Goal: Contribute content: Contribute content

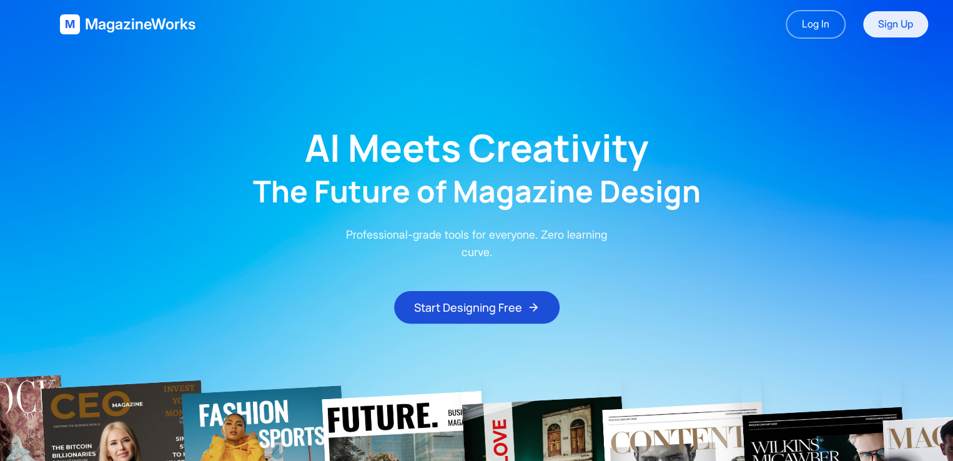
click at [903, 18] on link "Sign Up" at bounding box center [895, 24] width 65 height 26
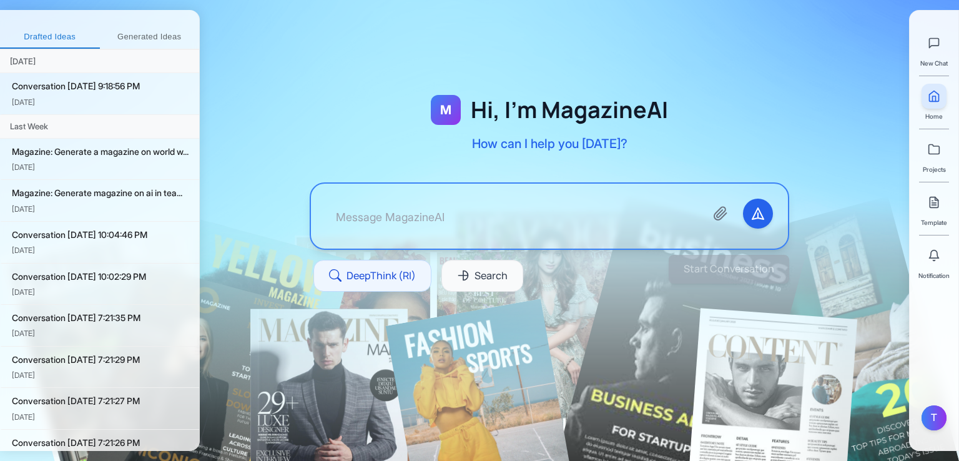
click at [921, 154] on div "New Chat Home Projects Template Notification" at bounding box center [933, 151] width 31 height 260
click at [931, 151] on icon at bounding box center [934, 149] width 12 height 12
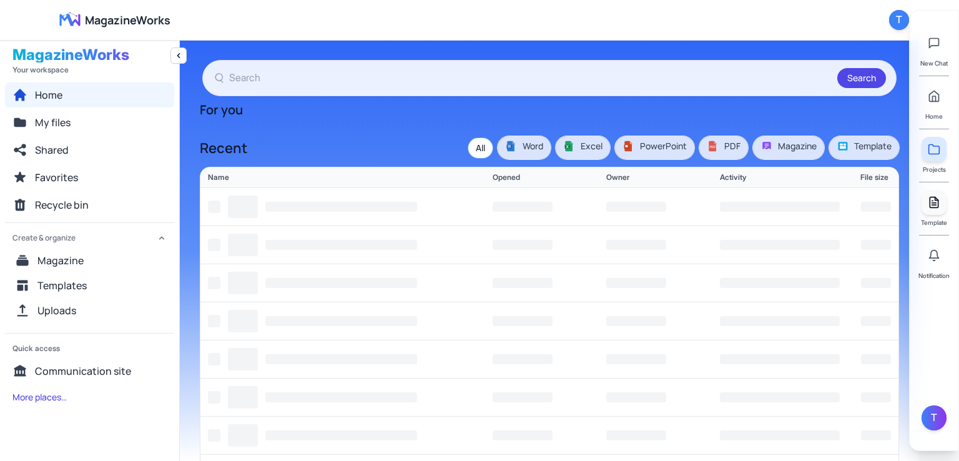
click at [933, 191] on link at bounding box center [933, 202] width 25 height 25
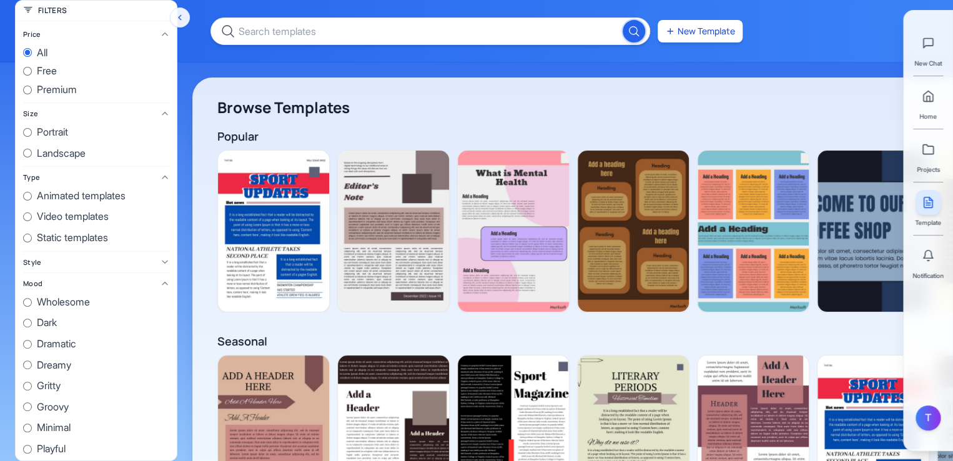
scroll to position [0, 1125]
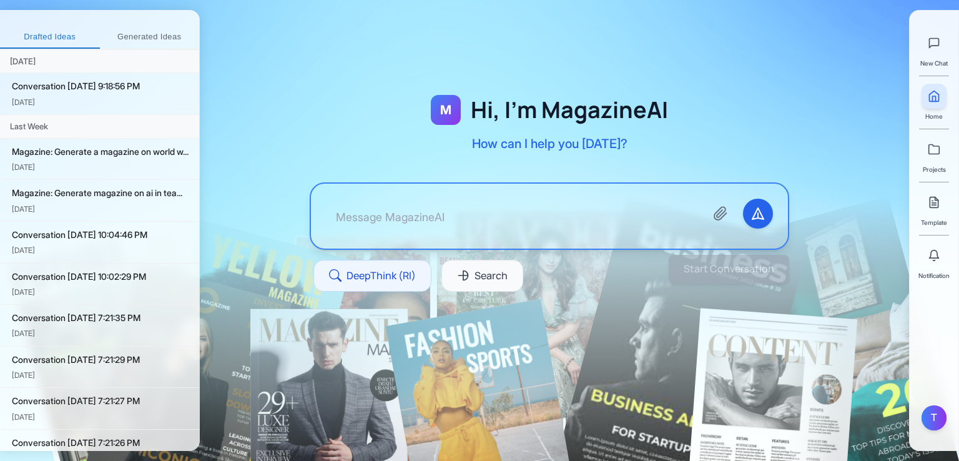
click at [278, 138] on div "M Hi, I'm MagazineAI How can I help you today? DeepThink (RI) Search" at bounding box center [549, 208] width 559 height 277
click at [938, 155] on link at bounding box center [933, 149] width 25 height 25
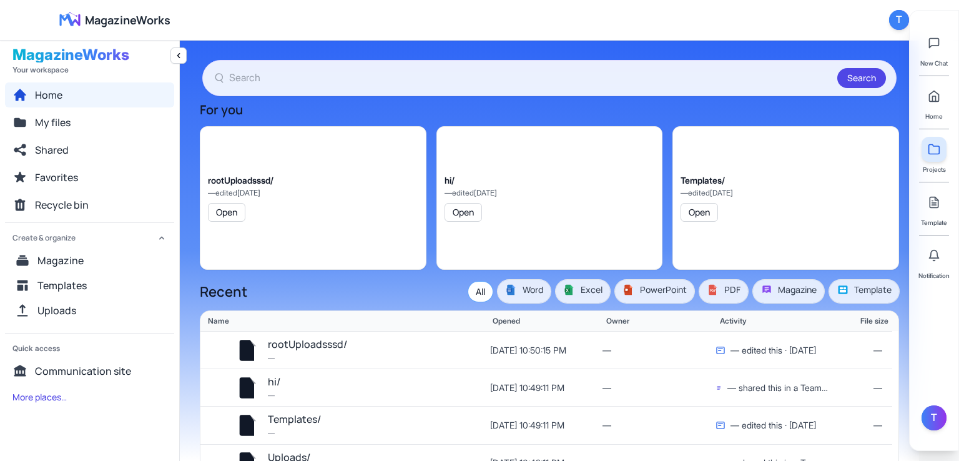
click at [924, 215] on div "Template" at bounding box center [934, 208] width 26 height 37
click at [931, 208] on link at bounding box center [933, 202] width 25 height 25
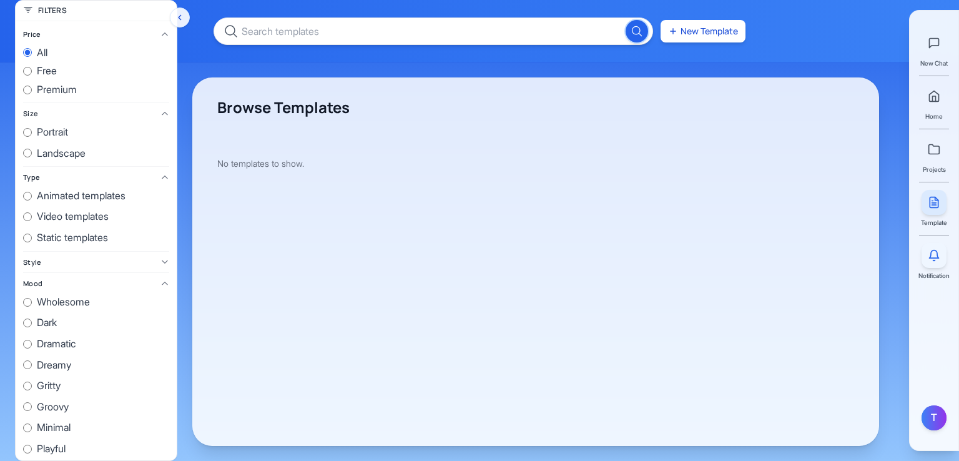
click at [936, 258] on icon at bounding box center [933, 254] width 9 height 8
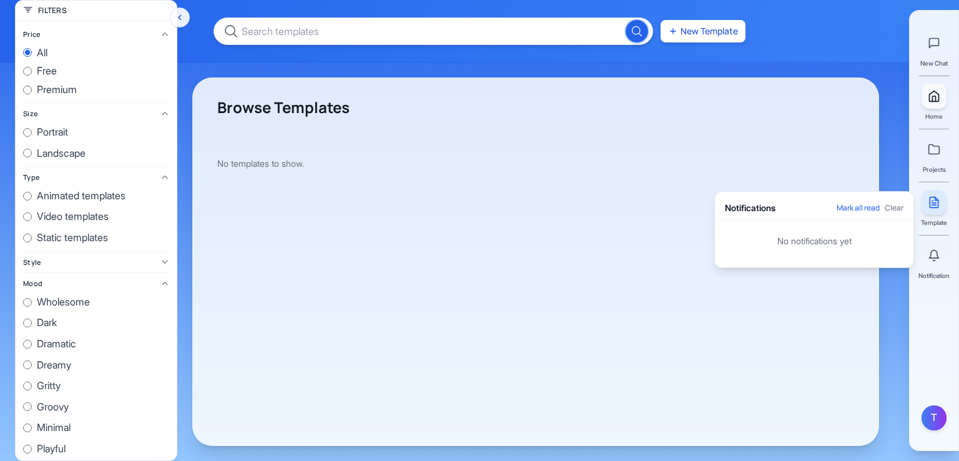
click at [933, 108] on div "Home" at bounding box center [933, 102] width 25 height 37
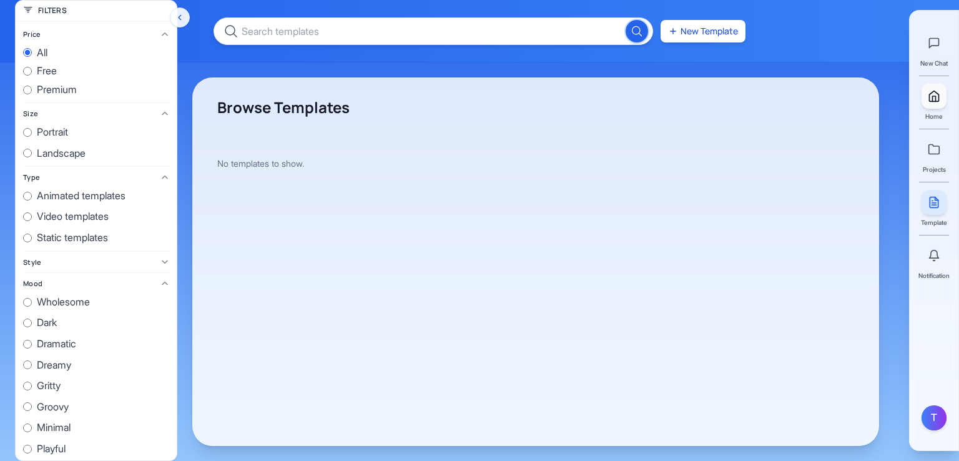
click at [934, 100] on icon at bounding box center [934, 96] width 12 height 12
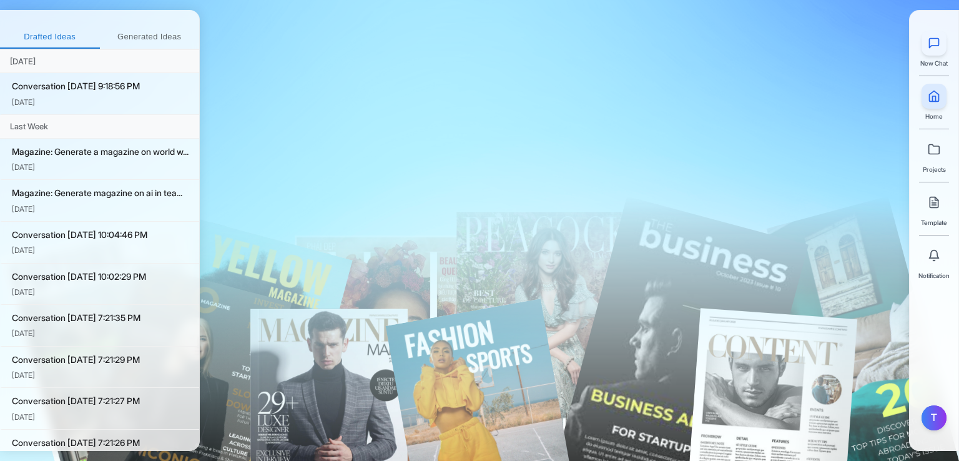
click at [929, 48] on icon at bounding box center [934, 43] width 12 height 12
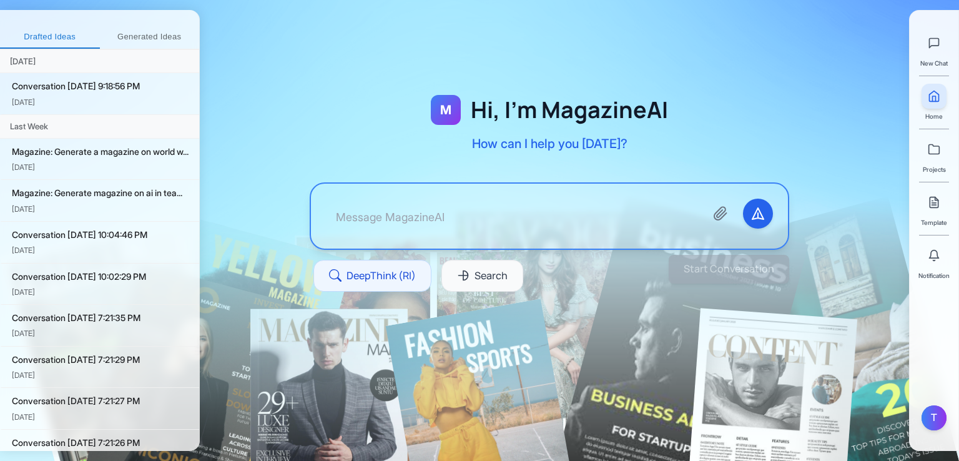
click at [941, 86] on link at bounding box center [933, 96] width 25 height 25
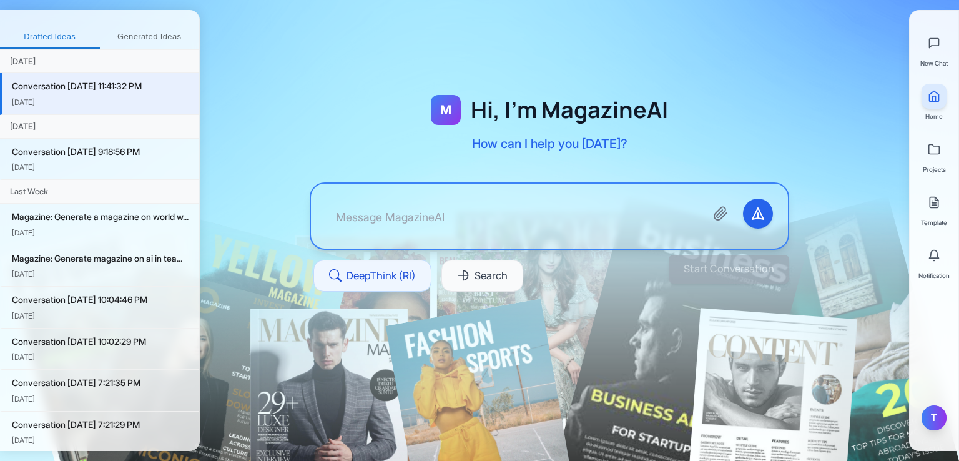
click at [930, 423] on div "T" at bounding box center [933, 417] width 25 height 25
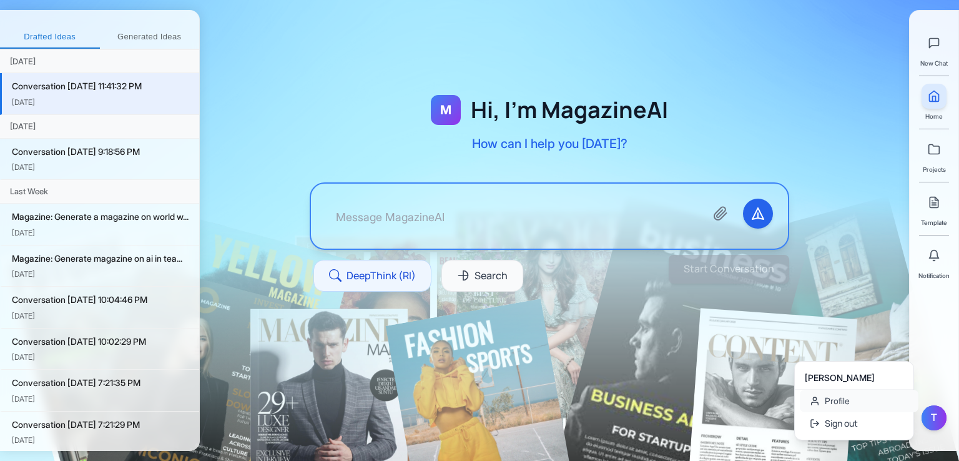
click at [867, 400] on link "Profile" at bounding box center [859, 401] width 119 height 22
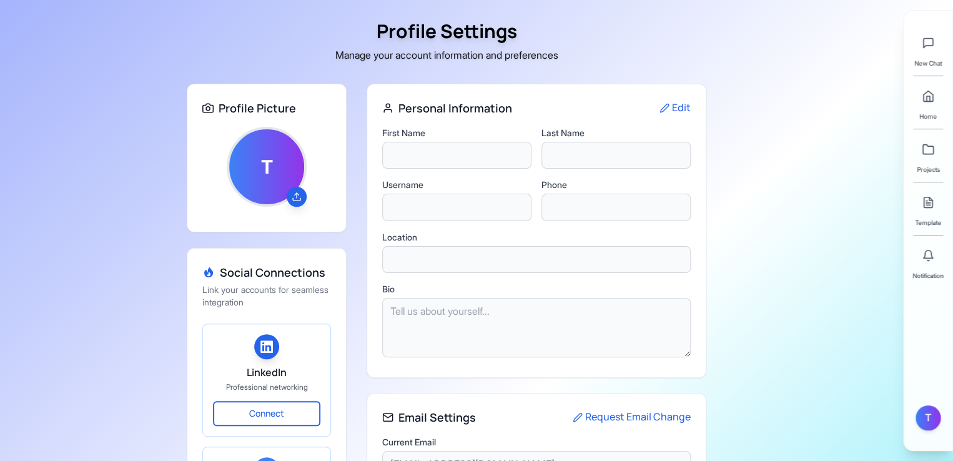
type input "Tasneem"
type input "Sakif"
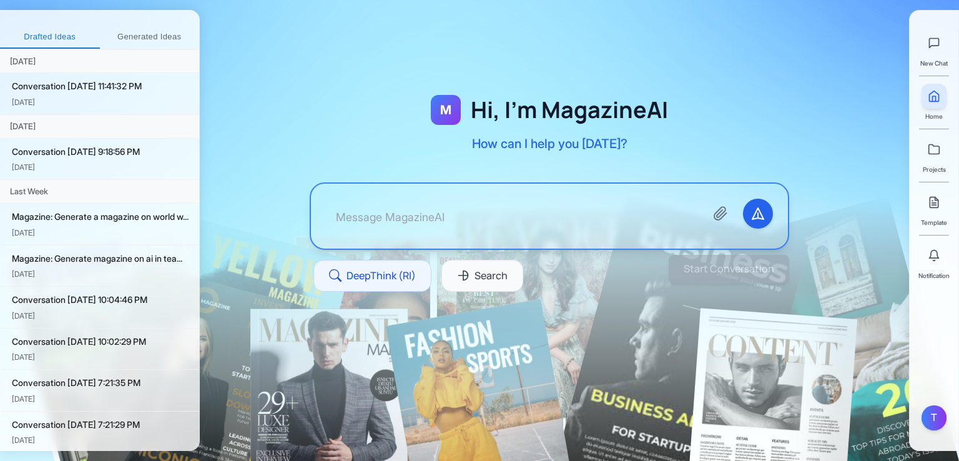
click at [932, 215] on div "Template" at bounding box center [934, 208] width 26 height 37
click at [934, 213] on link at bounding box center [933, 202] width 25 height 25
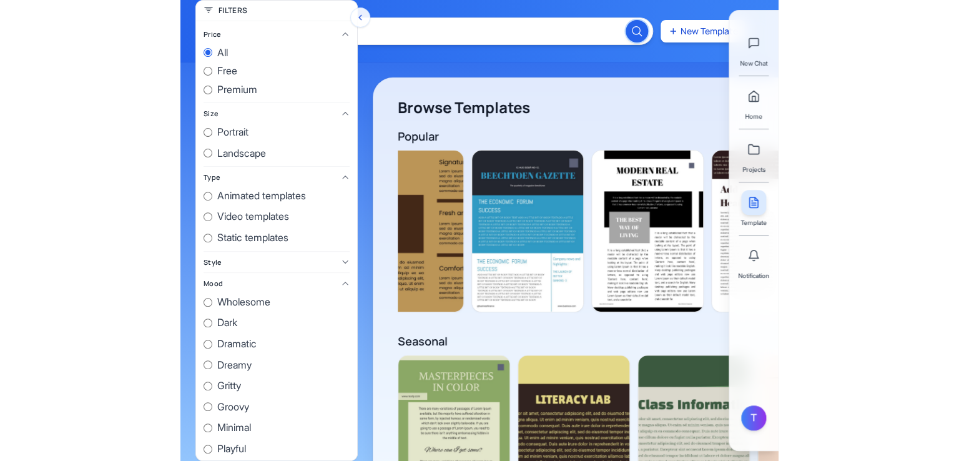
scroll to position [0, 1125]
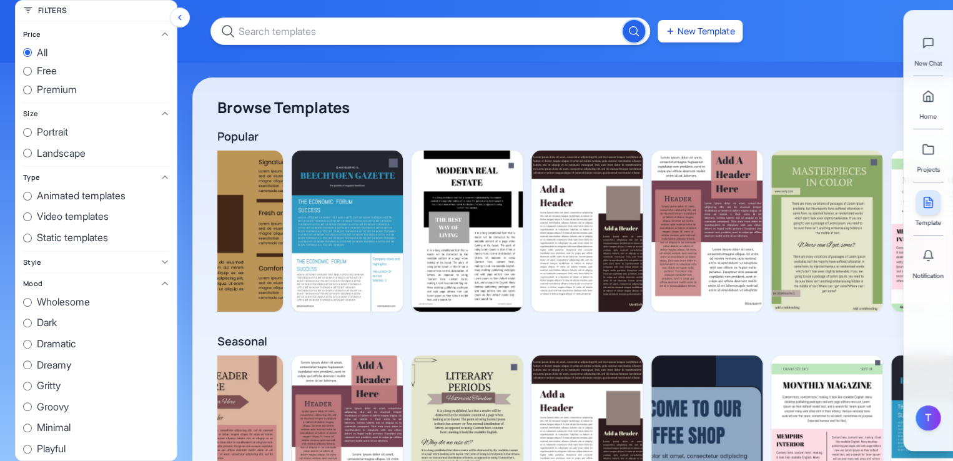
click at [182, 16] on icon "Hide filters" at bounding box center [180, 17] width 10 height 10
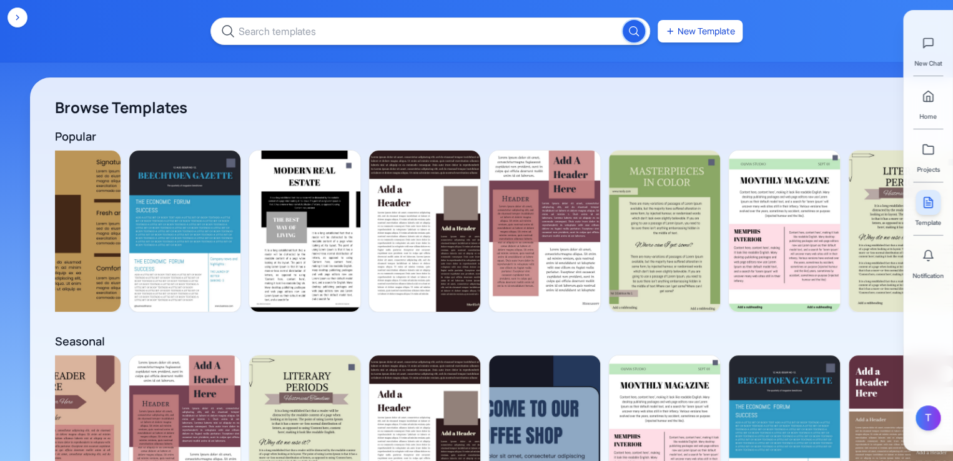
click at [15, 18] on icon "Show filters" at bounding box center [17, 17] width 10 height 10
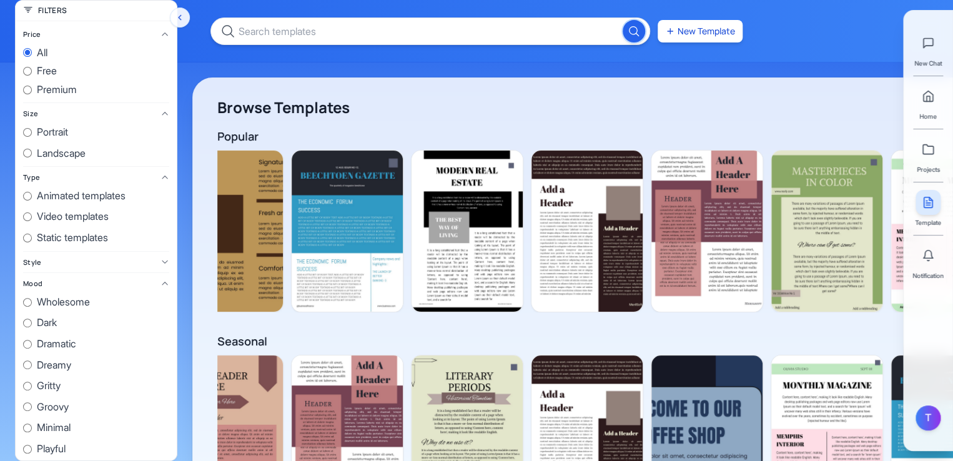
drag, startPoint x: 804, startPoint y: 31, endPoint x: 221, endPoint y: 57, distance: 583.6
click at [221, 57] on div "New Template" at bounding box center [476, 31] width 953 height 62
click at [926, 105] on link at bounding box center [927, 96] width 25 height 25
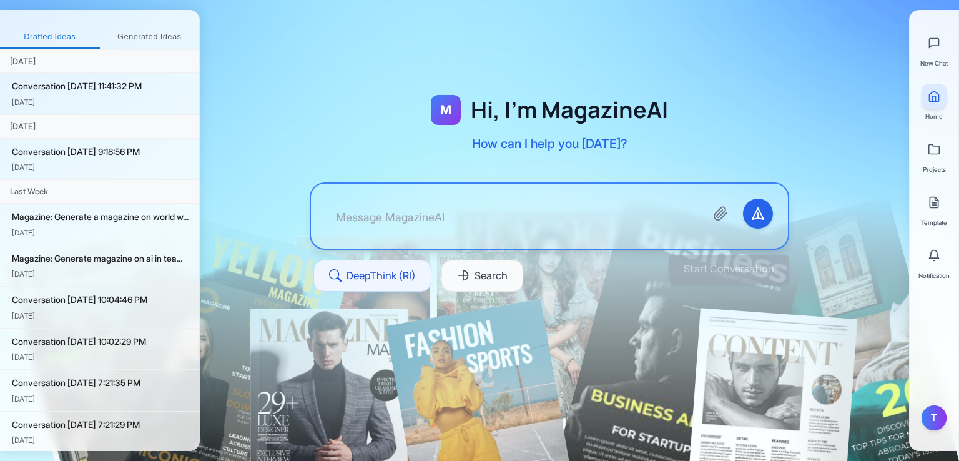
click at [390, 214] on textarea at bounding box center [511, 216] width 370 height 35
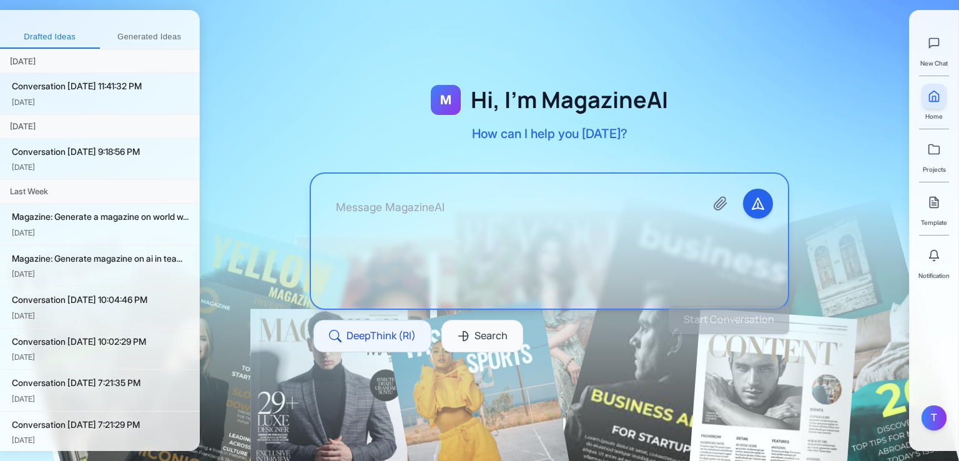
click at [365, 213] on textarea at bounding box center [511, 241] width 370 height 105
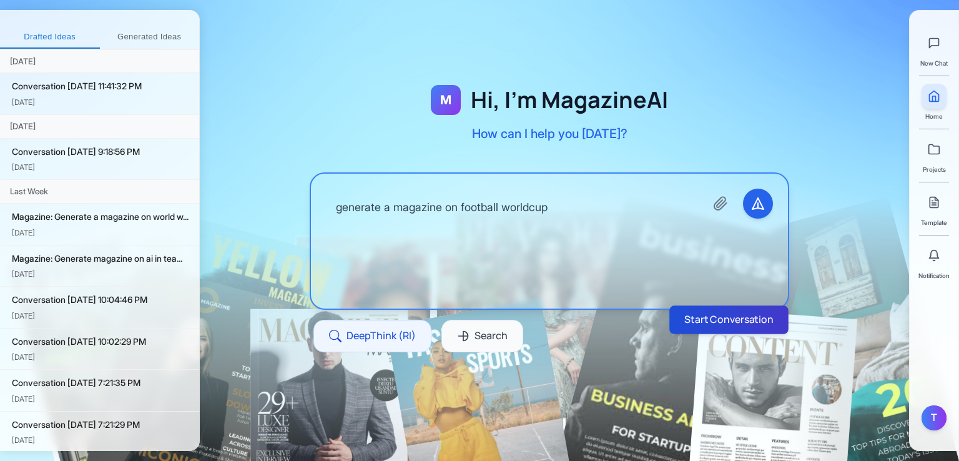
click at [772, 321] on button "Start Conversation" at bounding box center [728, 319] width 119 height 28
type textarea "generate a magazine on football worldcup"
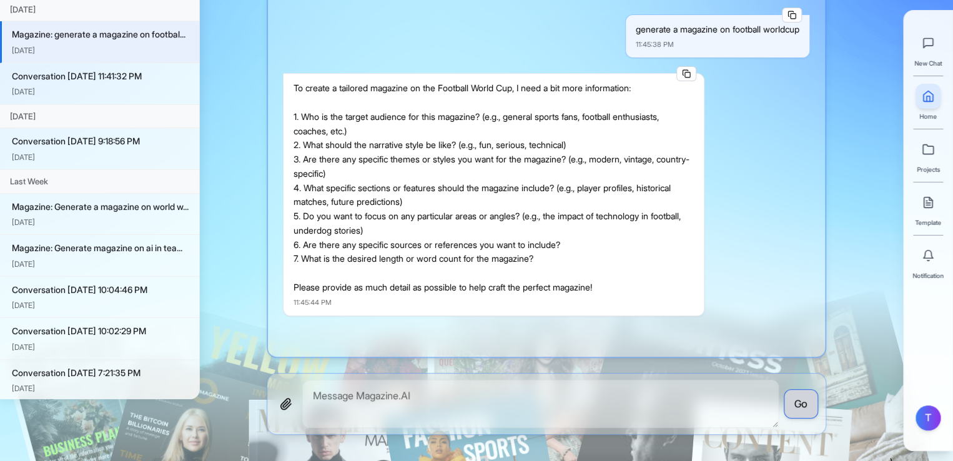
scroll to position [125, 0]
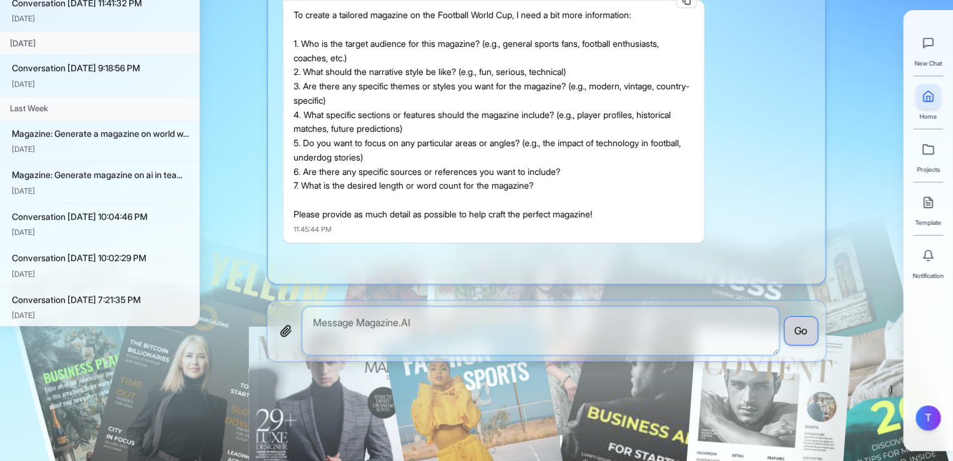
click at [387, 331] on textarea at bounding box center [540, 330] width 476 height 48
type textarea "choose yourself"
click at [798, 333] on button "Go" at bounding box center [800, 331] width 34 height 30
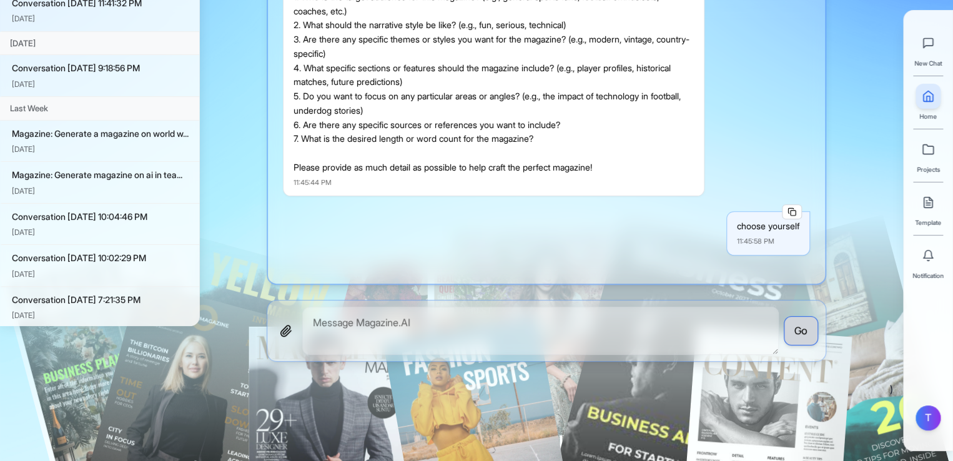
scroll to position [375, 0]
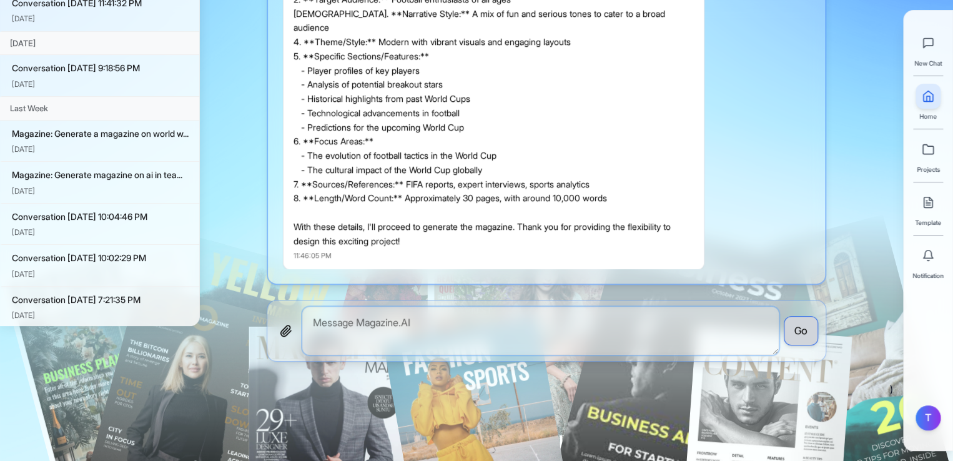
click at [382, 320] on textarea at bounding box center [540, 330] width 476 height 48
click at [328, 328] on textarea at bounding box center [540, 330] width 476 height 48
type textarea "s"
type textarea "ok"
click at [804, 336] on button "Go" at bounding box center [800, 331] width 34 height 30
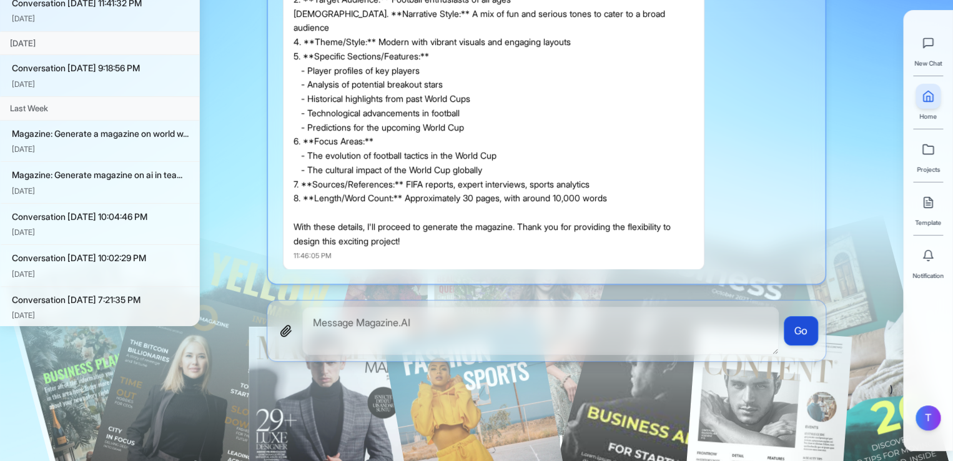
scroll to position [434, 0]
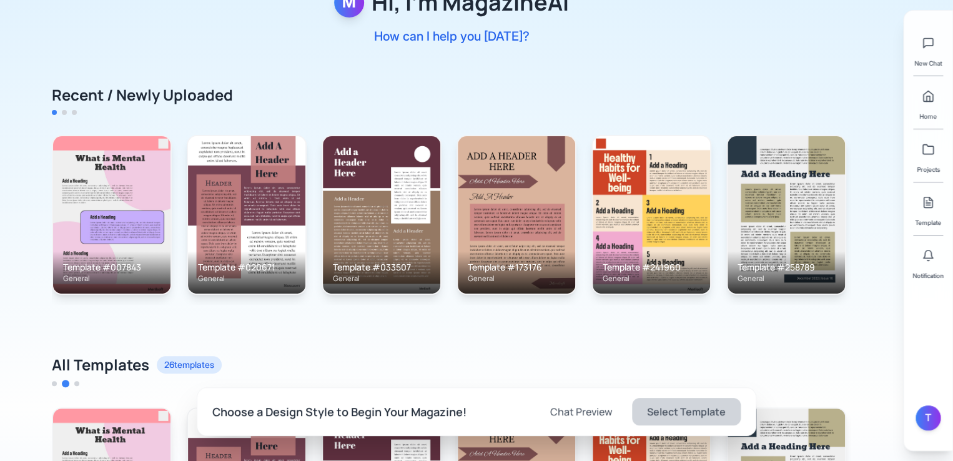
scroll to position [40, 0]
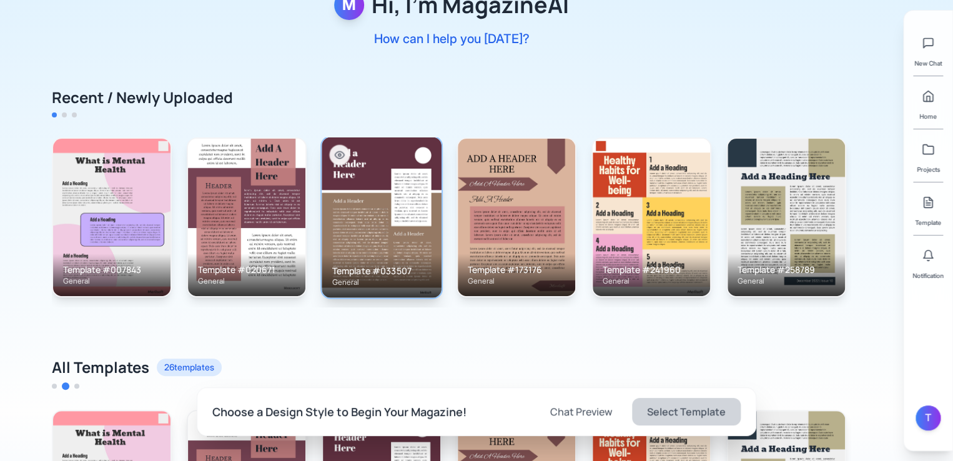
click at [351, 210] on img at bounding box center [381, 217] width 120 height 160
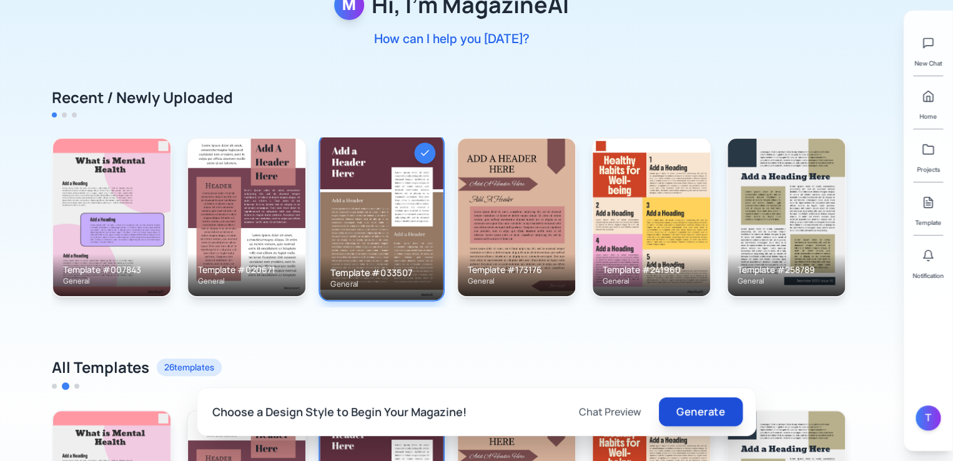
click at [703, 410] on button "Generate" at bounding box center [701, 411] width 84 height 29
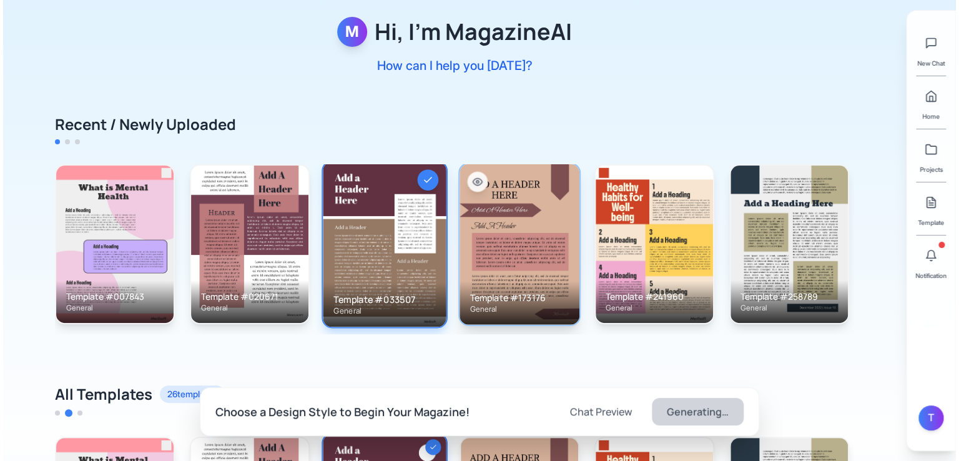
scroll to position [0, 0]
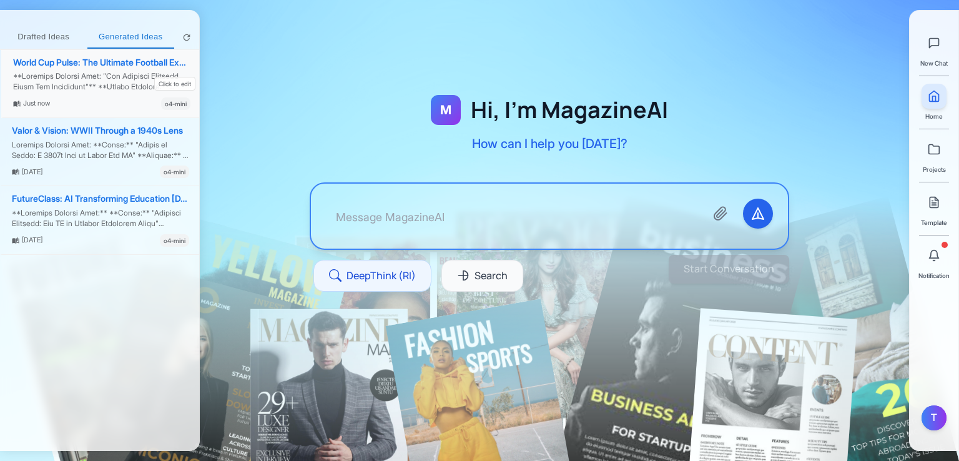
click at [74, 61] on div "World Cup Pulse: The Ultimate Football Experience" at bounding box center [101, 62] width 177 height 11
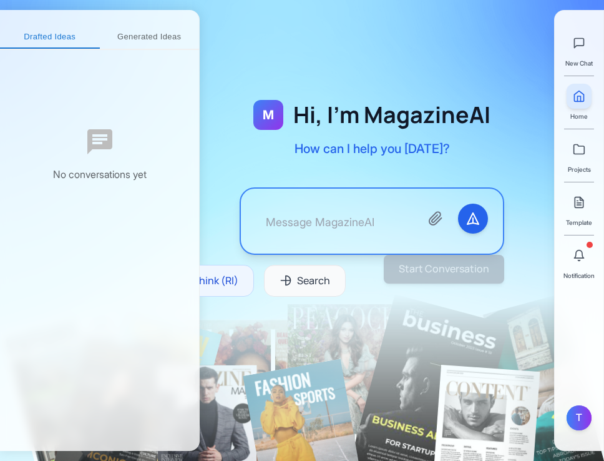
click at [164, 35] on button "Generated Ideas" at bounding box center [150, 37] width 100 height 22
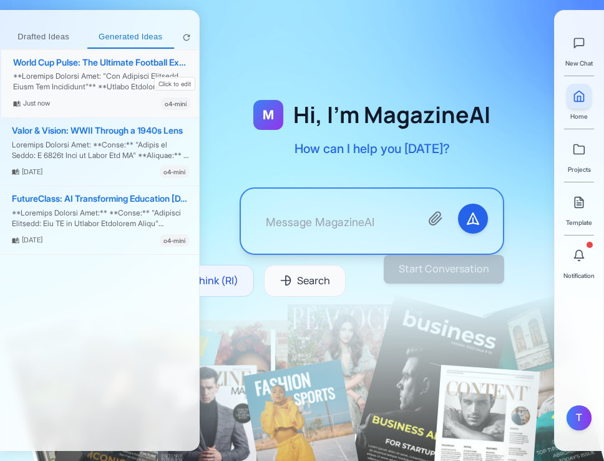
click at [114, 67] on div "World Cup Pulse: The Ultimate Football Experience" at bounding box center [101, 62] width 177 height 11
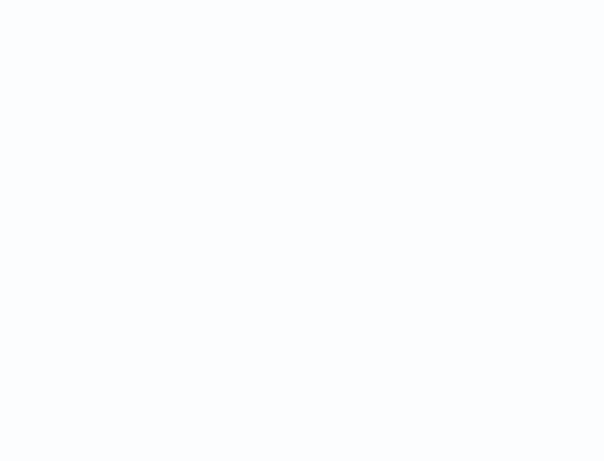
click at [265, 0] on html at bounding box center [302, 0] width 604 height 0
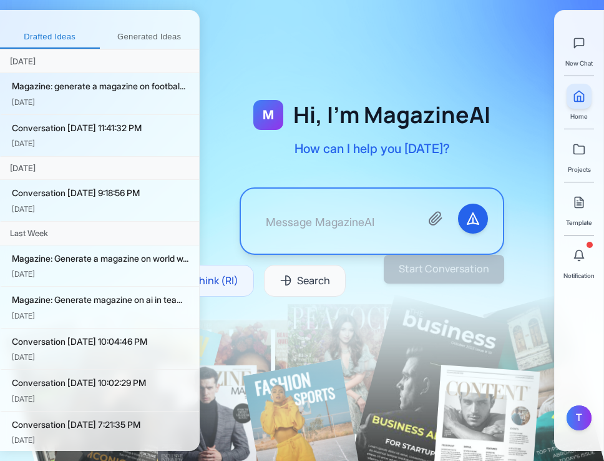
click at [150, 36] on button "Generated Ideas" at bounding box center [150, 37] width 100 height 22
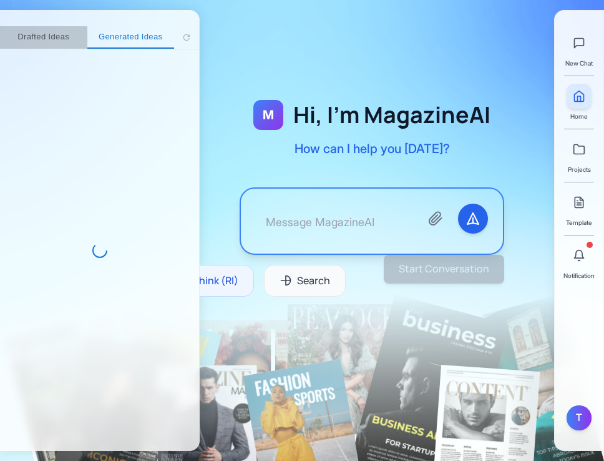
click at [56, 41] on button "Drafted Ideas" at bounding box center [43, 37] width 87 height 22
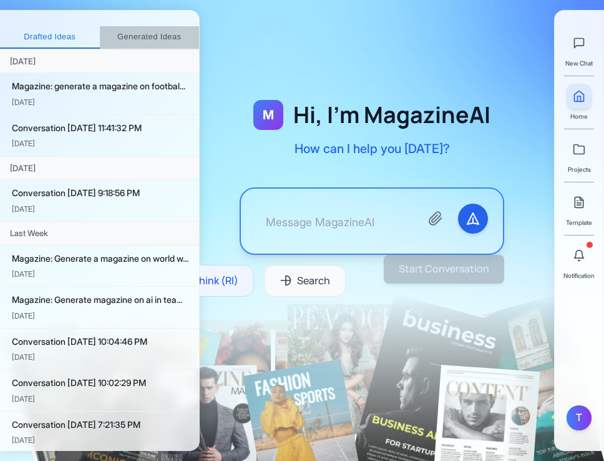
click at [122, 31] on button "Generated Ideas" at bounding box center [150, 37] width 100 height 22
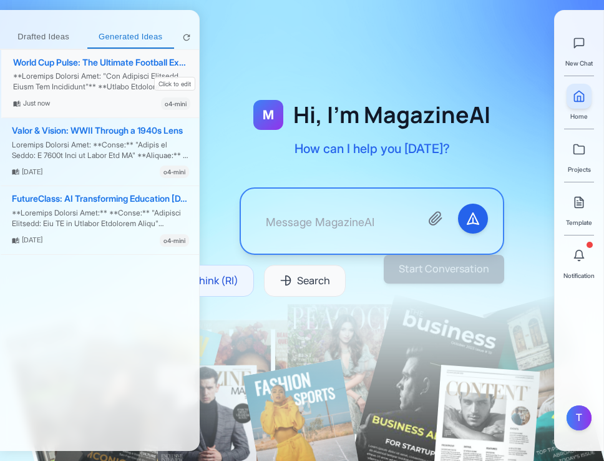
click at [85, 68] on div "World Cup Pulse: The Ultimate Football Experience Just now o4-mini" at bounding box center [100, 84] width 199 height 68
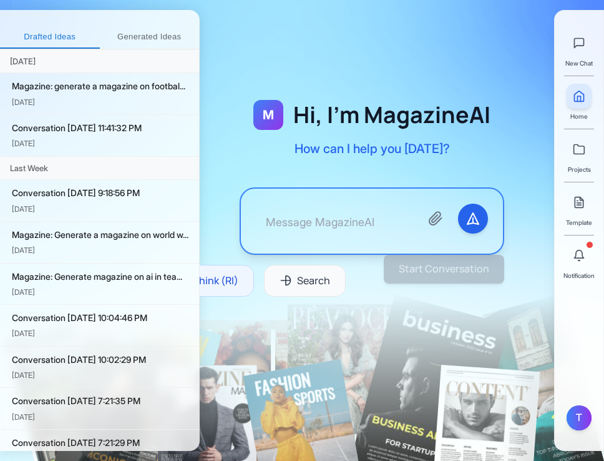
click at [595, 208] on div "New Chat Home Projects Template Notification" at bounding box center [579, 151] width 31 height 260
click at [579, 208] on link at bounding box center [579, 202] width 25 height 25
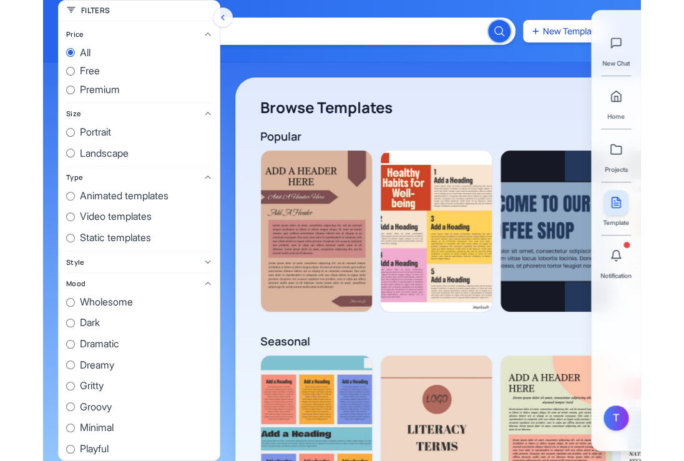
scroll to position [0, 1125]
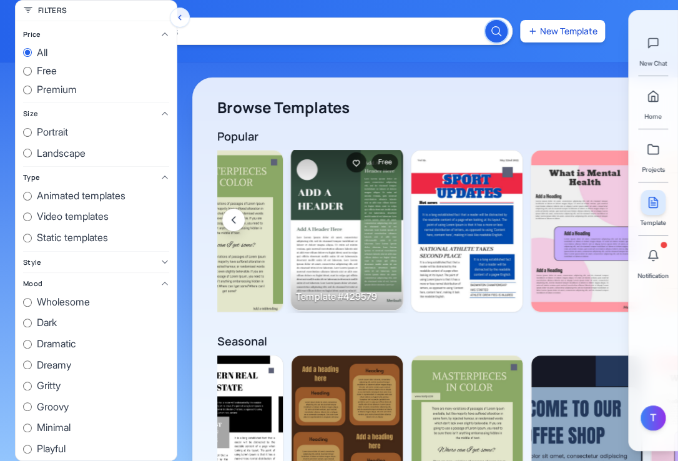
click at [347, 202] on img at bounding box center [347, 228] width 112 height 163
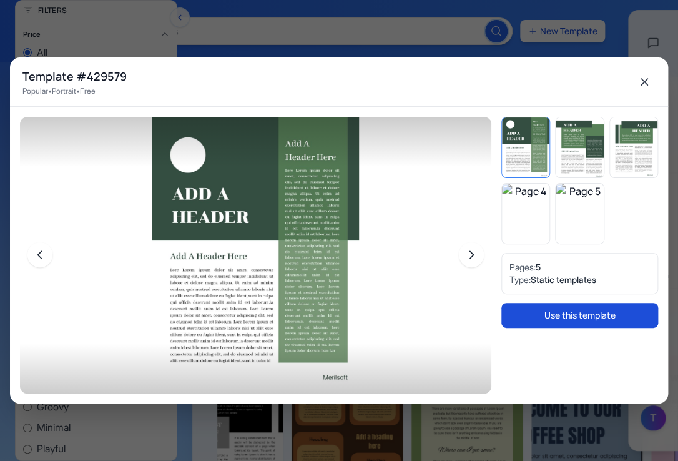
click at [572, 313] on button "Use this template" at bounding box center [579, 315] width 157 height 25
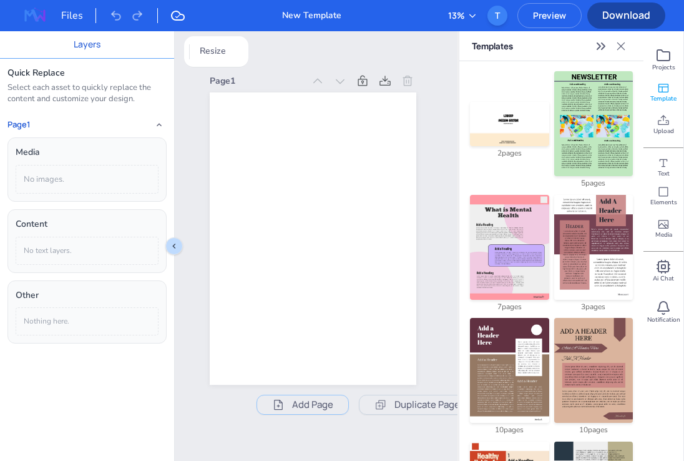
click at [578, 375] on img at bounding box center [593, 370] width 79 height 105
click at [598, 100] on img at bounding box center [593, 123] width 79 height 105
click at [590, 124] on img at bounding box center [593, 123] width 79 height 105
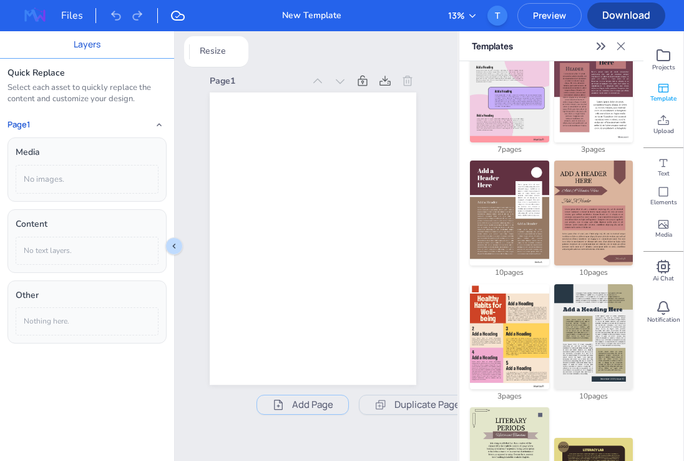
scroll to position [499, 0]
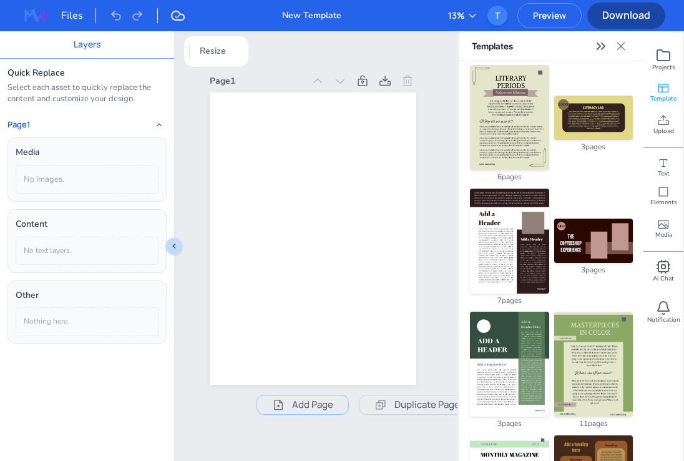
click at [577, 323] on img at bounding box center [593, 363] width 79 height 105
click at [304, 398] on span "Add Page" at bounding box center [312, 404] width 41 height 15
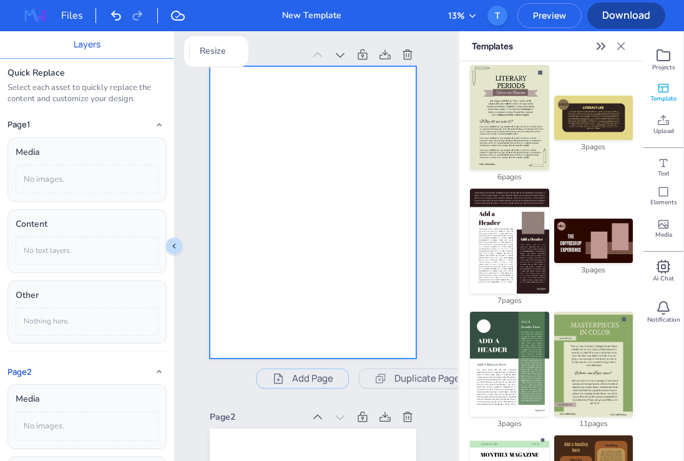
click at [286, 230] on div at bounding box center [313, 212] width 207 height 292
click at [604, 193] on div "Elements" at bounding box center [664, 196] width 40 height 32
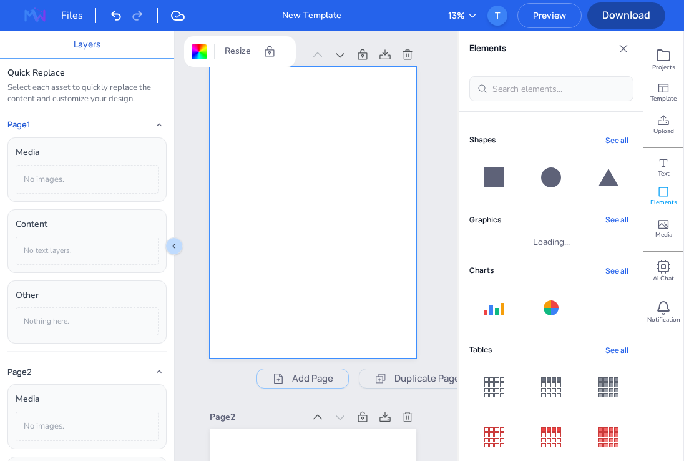
click at [547, 177] on icon at bounding box center [551, 177] width 20 height 20
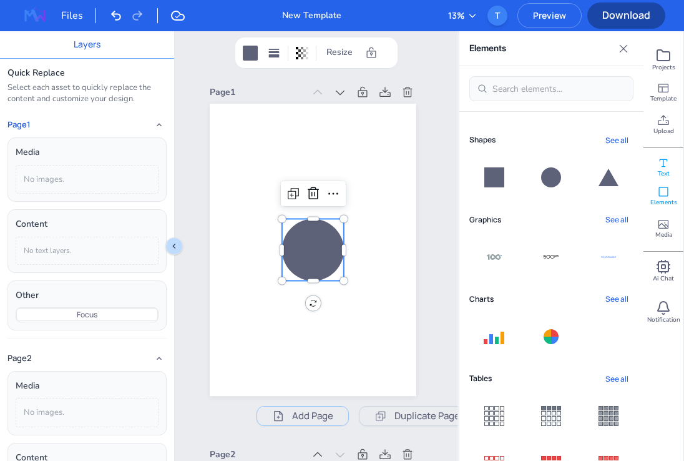
click at [604, 167] on icon at bounding box center [663, 163] width 12 height 12
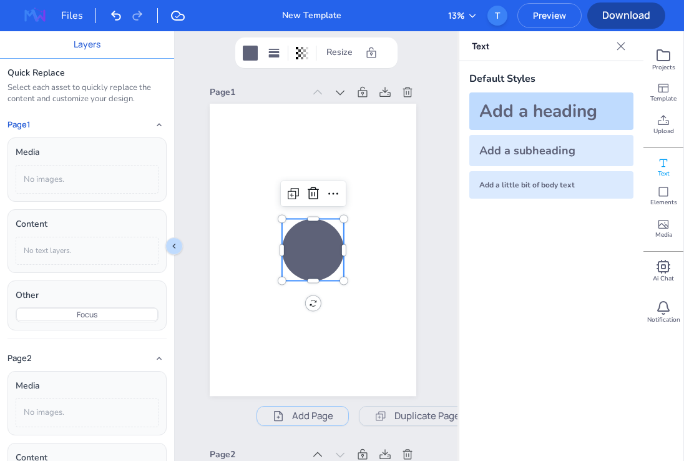
click at [547, 109] on div "Add a heading" at bounding box center [551, 110] width 164 height 37
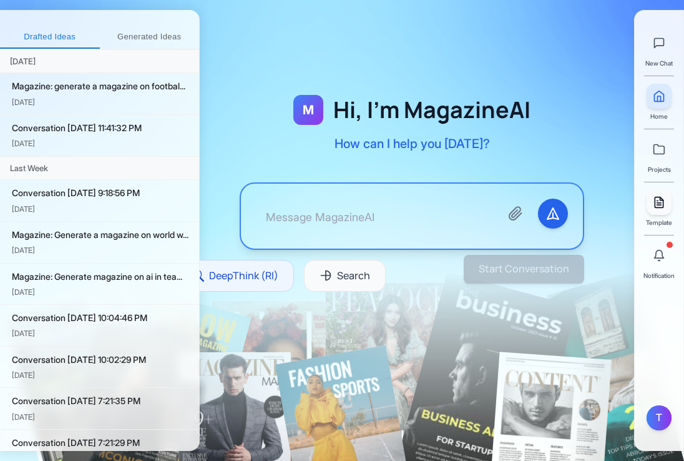
click at [665, 208] on link at bounding box center [659, 202] width 25 height 25
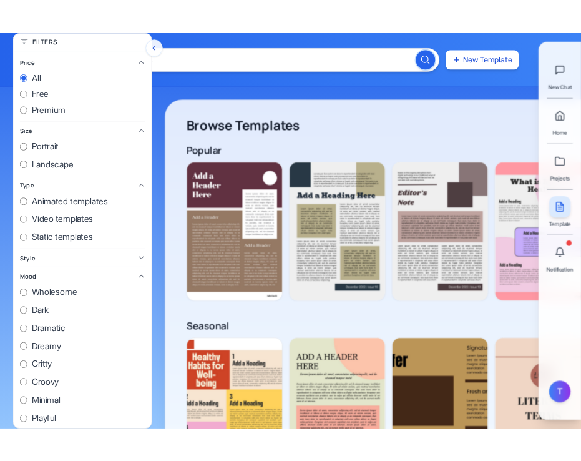
scroll to position [0, 1125]
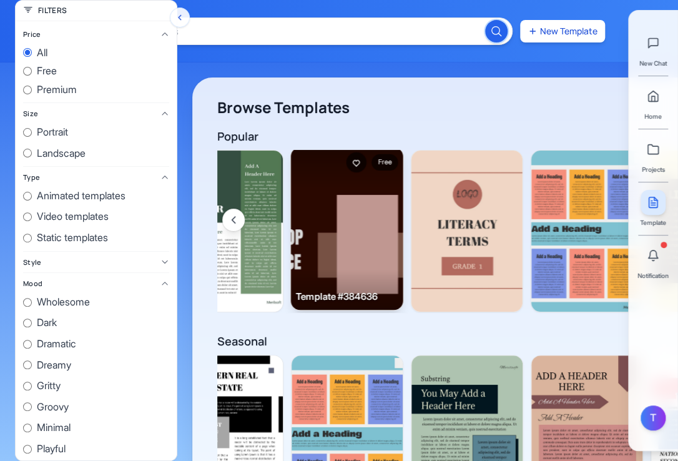
click at [358, 222] on img at bounding box center [347, 228] width 112 height 163
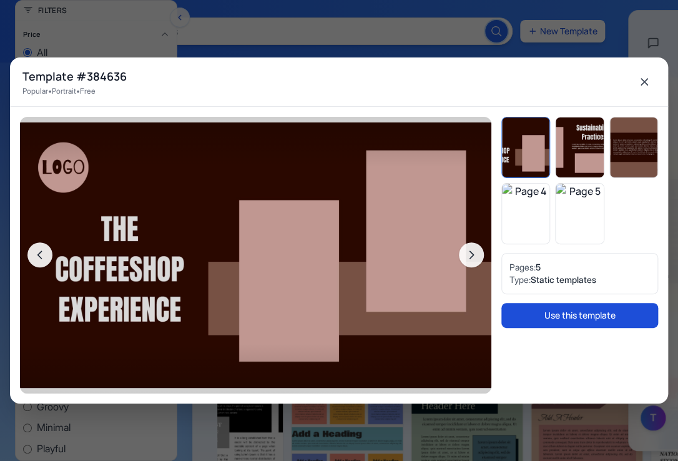
click at [577, 317] on button "Use this template" at bounding box center [579, 315] width 157 height 25
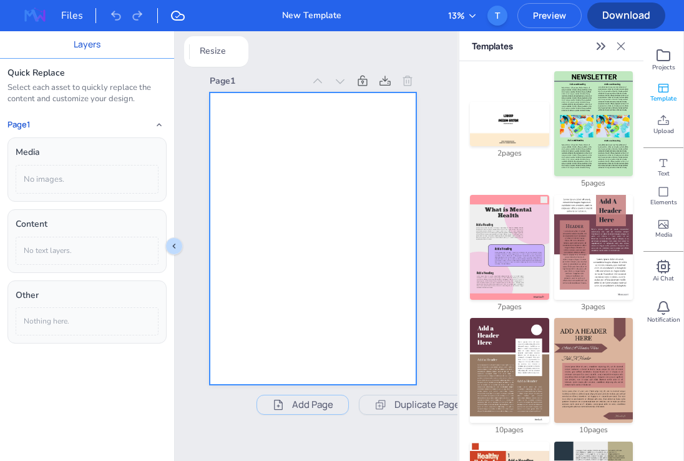
click at [292, 179] on div at bounding box center [313, 238] width 207 height 292
drag, startPoint x: 678, startPoint y: 69, endPoint x: 664, endPoint y: 165, distance: 97.1
click at [664, 165] on icon at bounding box center [663, 163] width 12 height 12
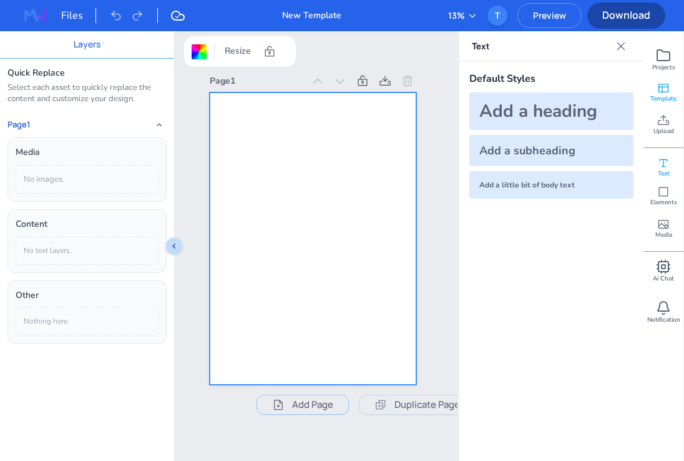
click at [657, 97] on span "Template" at bounding box center [663, 98] width 26 height 9
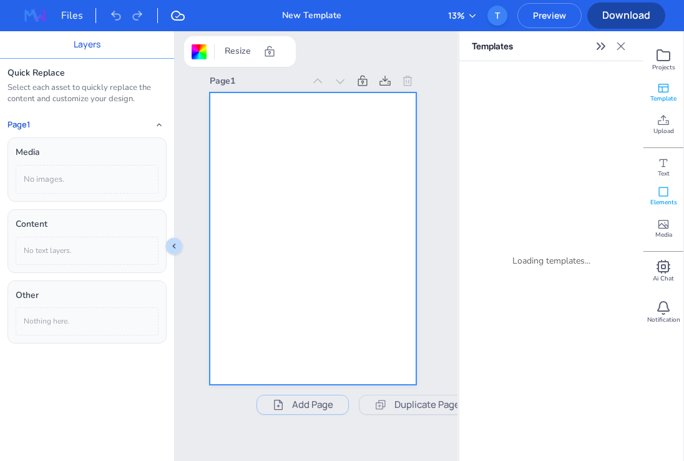
click at [665, 192] on icon at bounding box center [663, 191] width 12 height 12
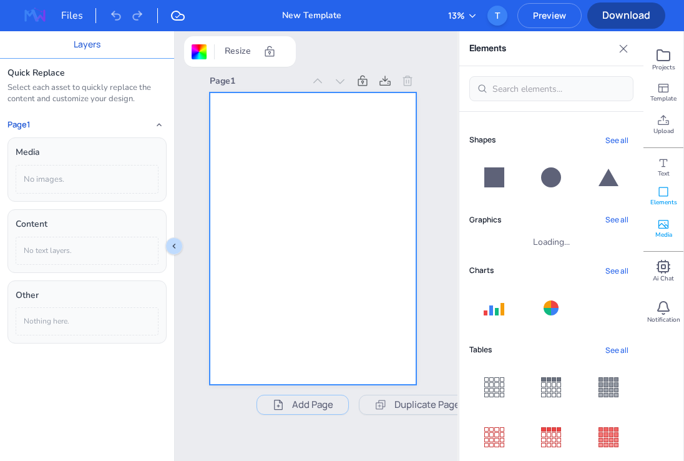
click at [659, 235] on span "Media" at bounding box center [663, 234] width 17 height 9
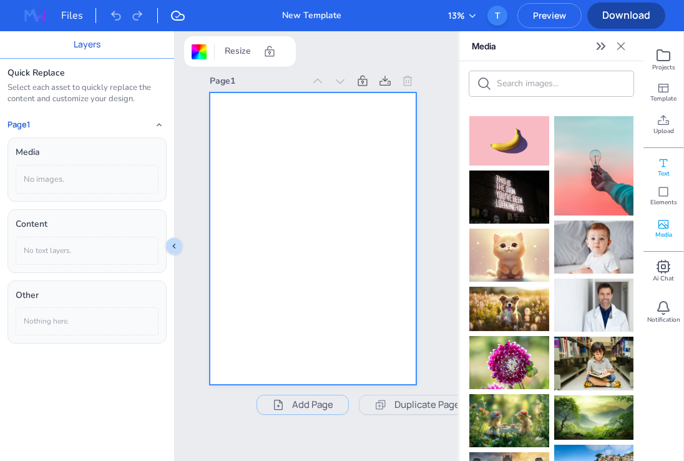
click at [663, 166] on icon at bounding box center [663, 163] width 12 height 12
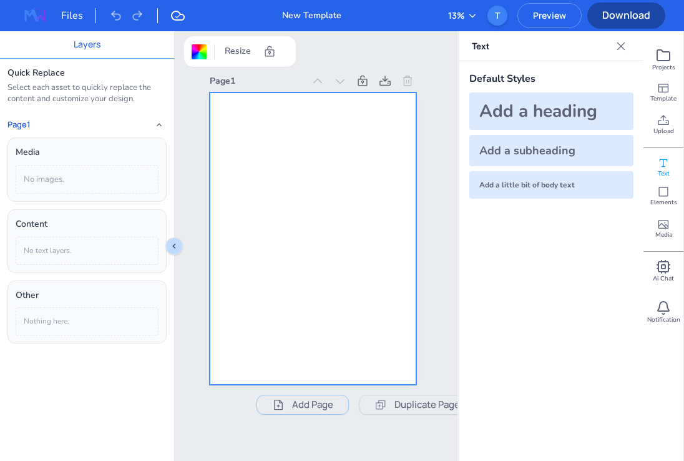
click at [552, 15] on span "Preview" at bounding box center [549, 15] width 63 height 12
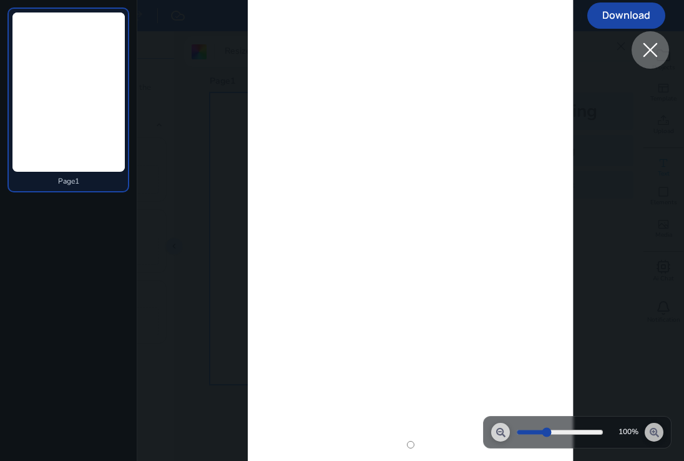
click at [655, 51] on icon at bounding box center [650, 50] width 22 height 22
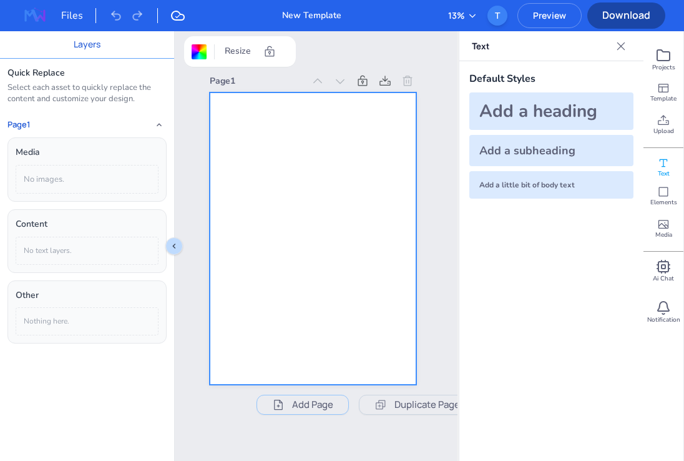
click at [79, 243] on div "No text layers." at bounding box center [87, 251] width 143 height 28
click at [667, 185] on icon at bounding box center [663, 191] width 12 height 12
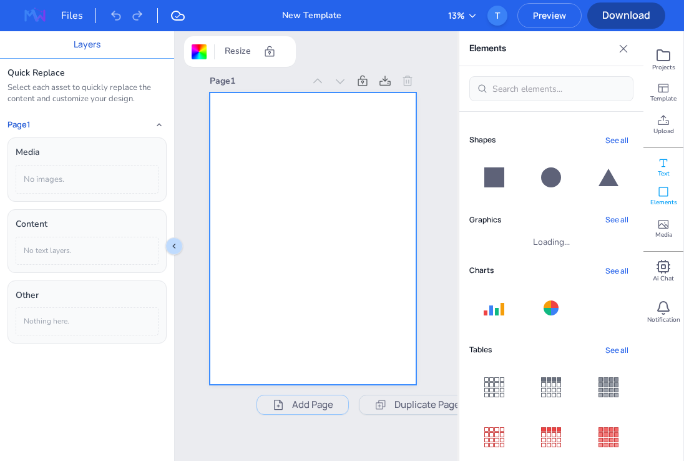
click at [666, 165] on icon at bounding box center [663, 163] width 12 height 12
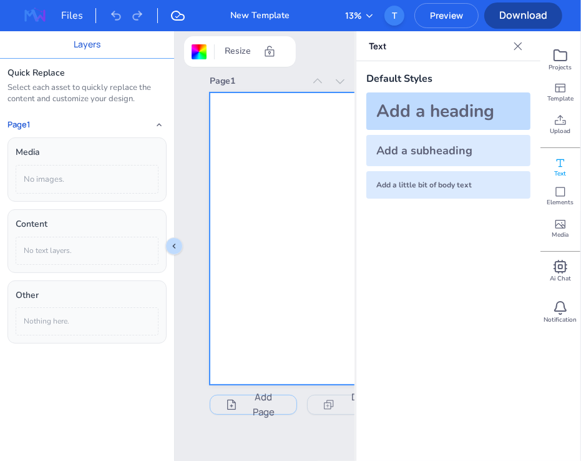
click at [452, 125] on div "Add a heading" at bounding box center [448, 110] width 164 height 37
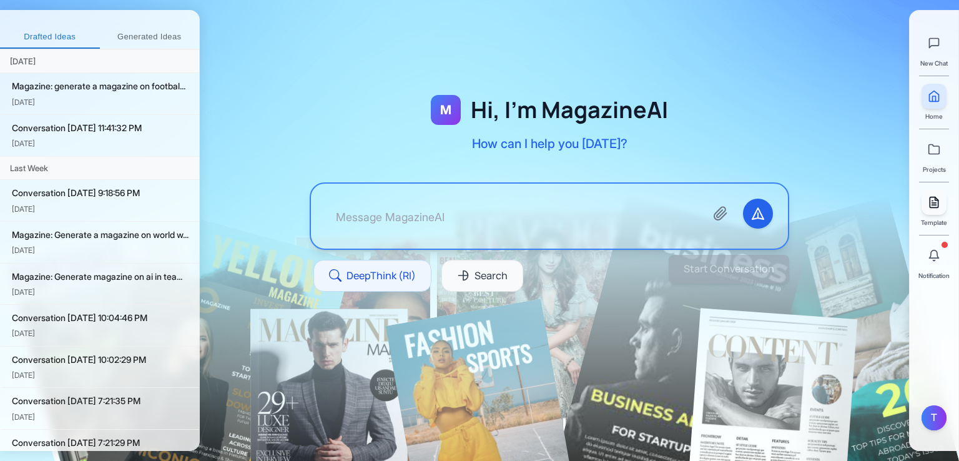
click at [926, 208] on link at bounding box center [933, 202] width 25 height 25
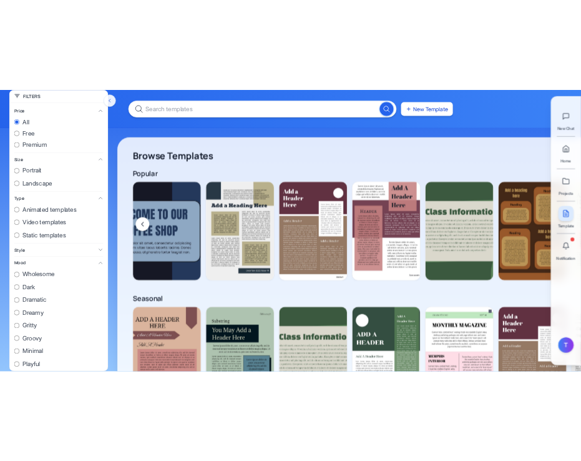
scroll to position [0, 1125]
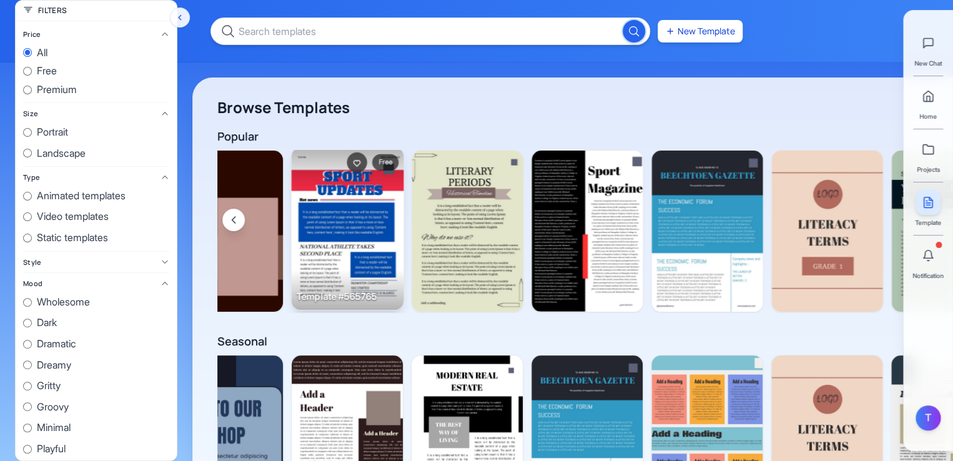
click at [340, 204] on img at bounding box center [347, 228] width 112 height 163
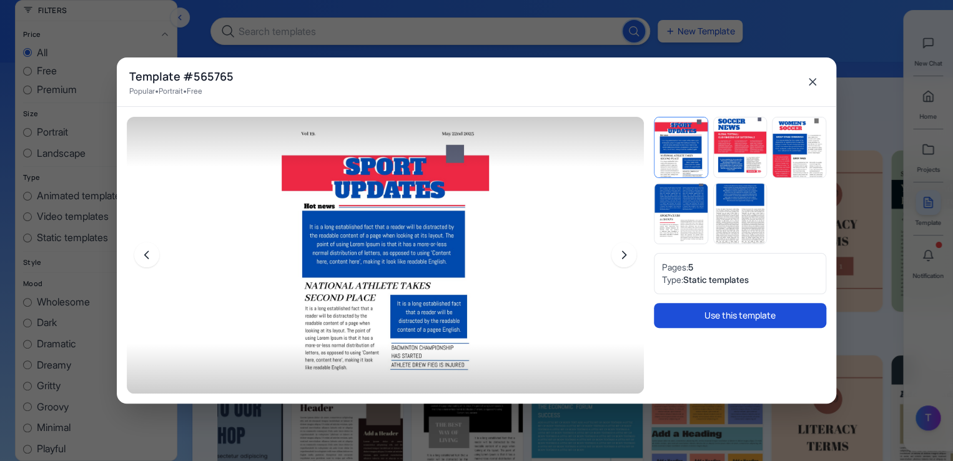
click at [717, 308] on button "Use this template" at bounding box center [740, 315] width 172 height 25
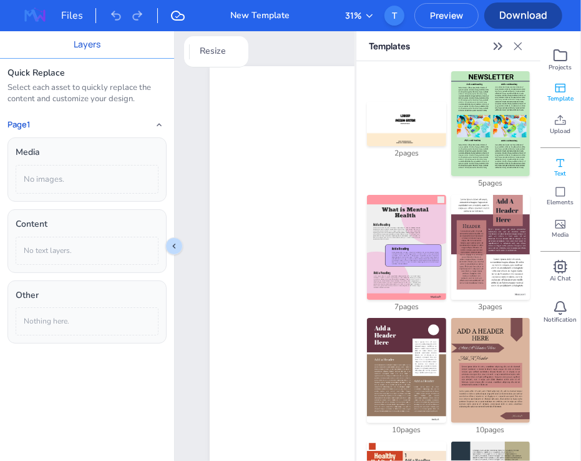
click at [557, 169] on span "Text" at bounding box center [561, 173] width 12 height 9
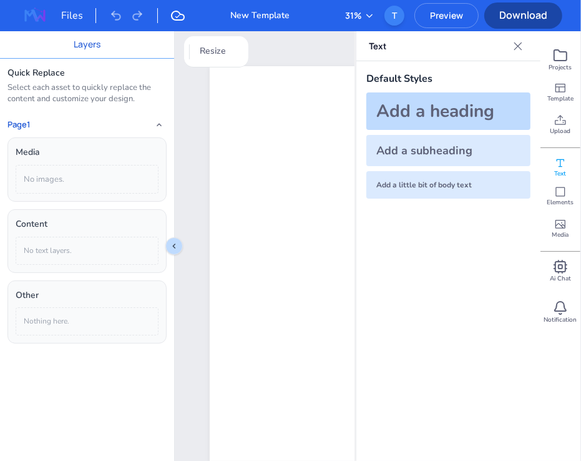
click at [449, 113] on div "Add a heading" at bounding box center [448, 110] width 164 height 37
